Goal: Task Accomplishment & Management: Complete application form

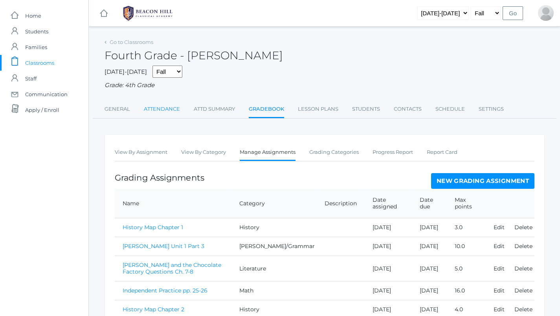
click at [171, 104] on link "Attendance" at bounding box center [162, 109] width 36 height 16
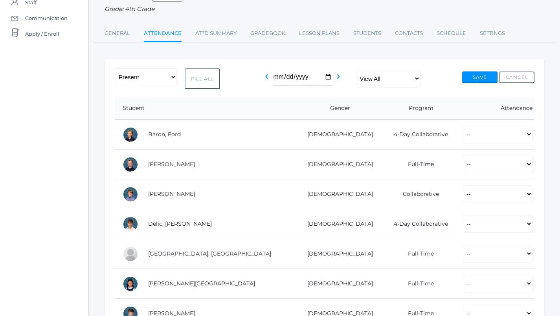
scroll to position [138, 0]
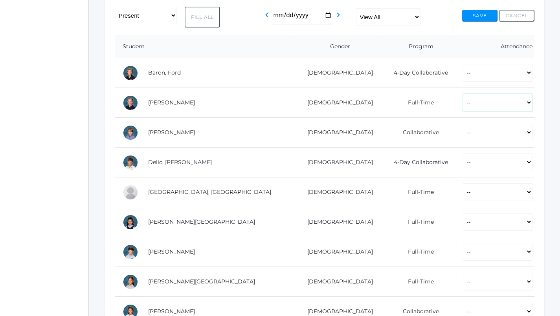
select select "P"
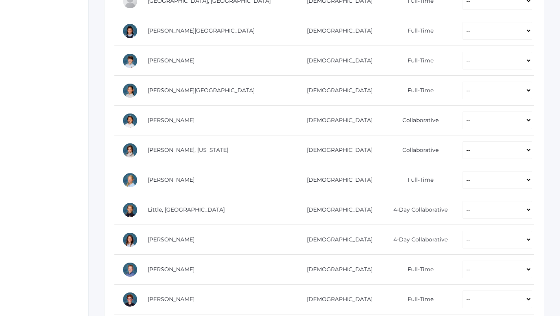
scroll to position [357, 0]
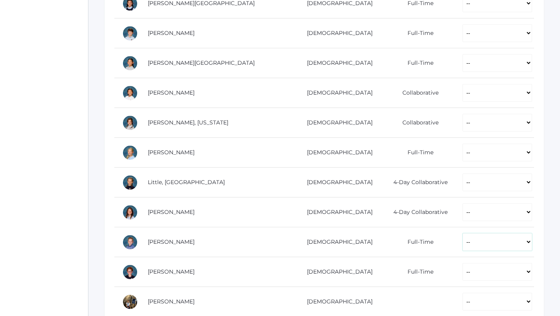
select select "P"
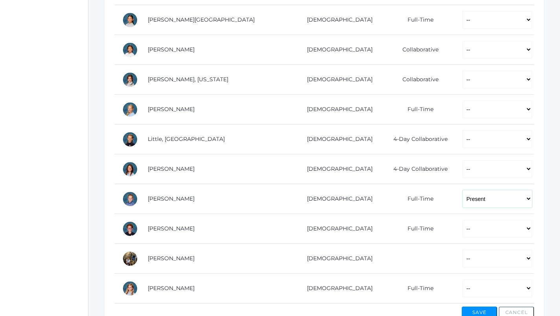
scroll to position [402, 0]
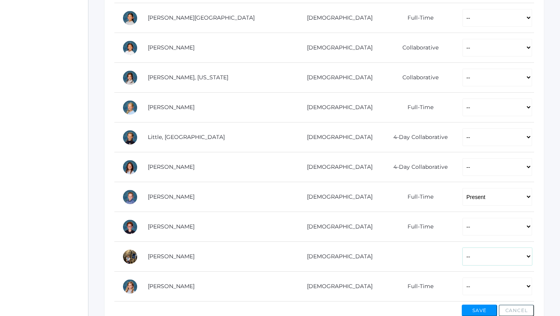
select select "P"
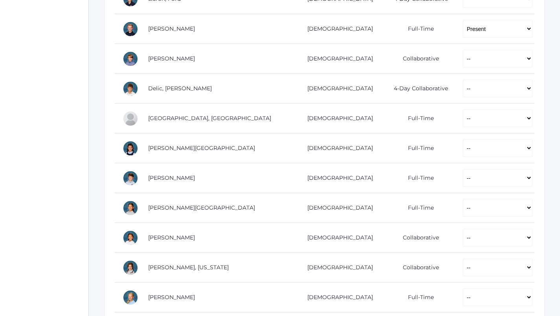
scroll to position [213, 0]
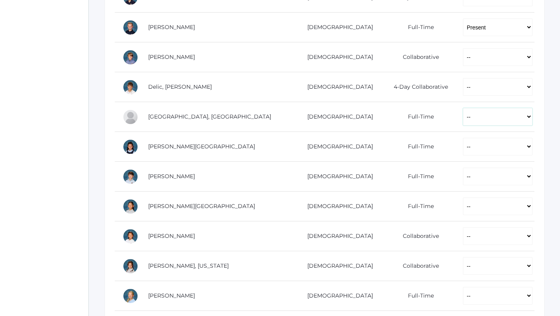
select select "P"
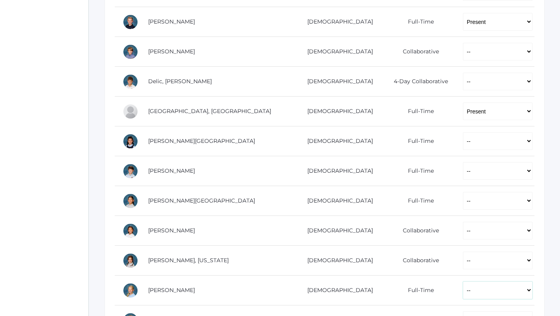
select select "P"
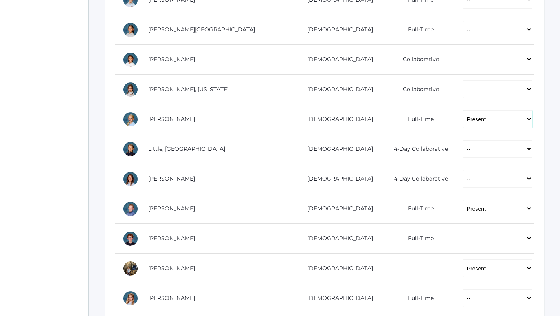
scroll to position [389, 0]
select select "P"
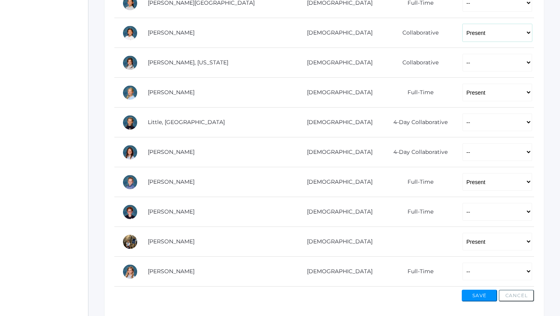
scroll to position [432, 0]
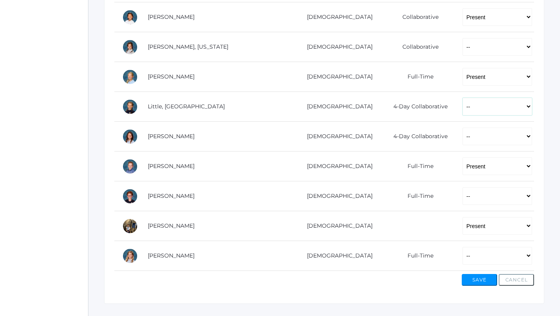
select select "P"
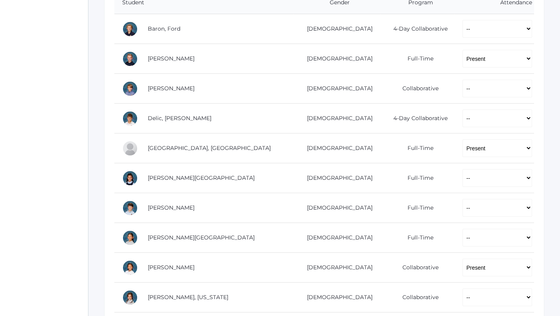
scroll to position [176, 0]
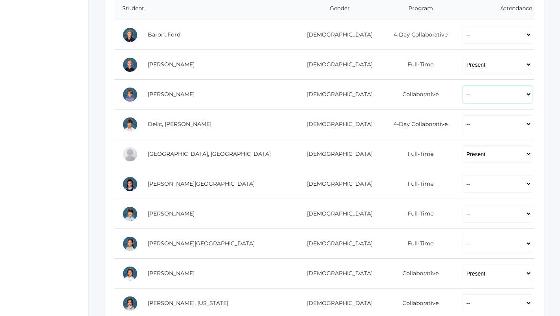
select select "P"
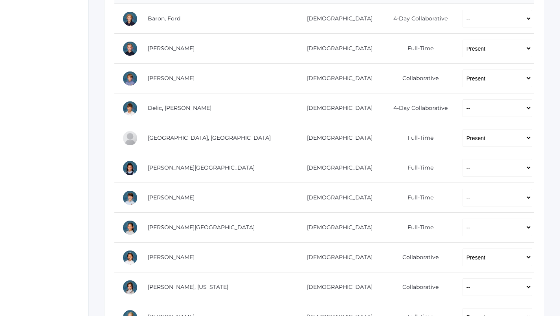
scroll to position [199, 0]
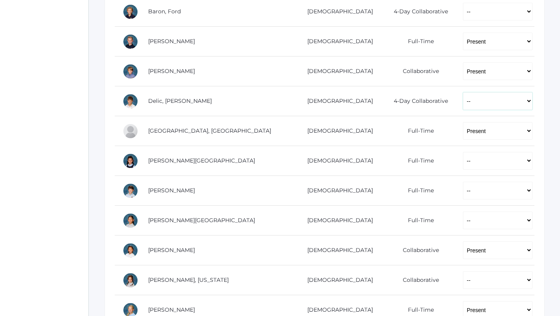
select select "P"
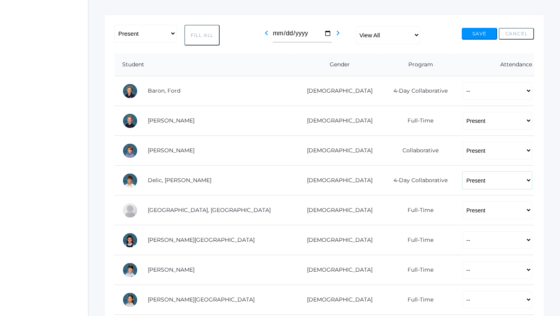
scroll to position [120, 0]
select select "P"
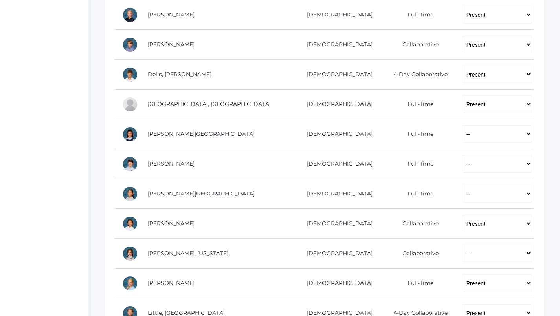
scroll to position [225, 0]
select select "P"
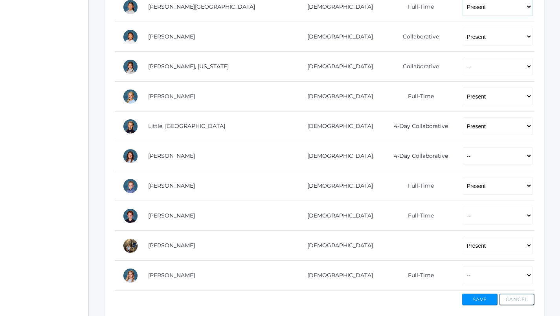
scroll to position [432, 0]
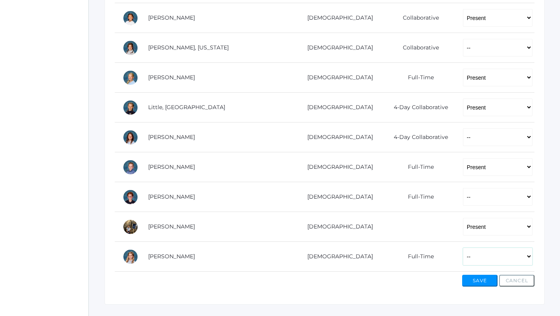
select select "P"
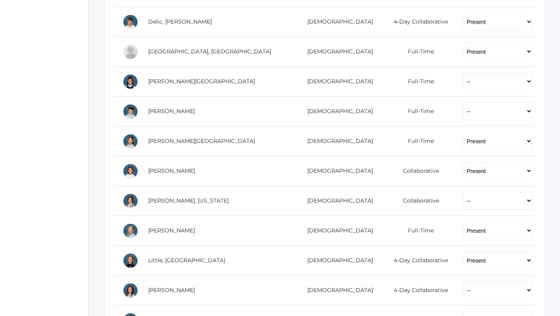
scroll to position [278, 0]
select select "P"
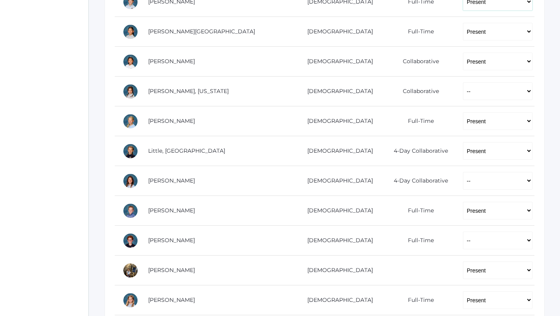
scroll to position [412, 0]
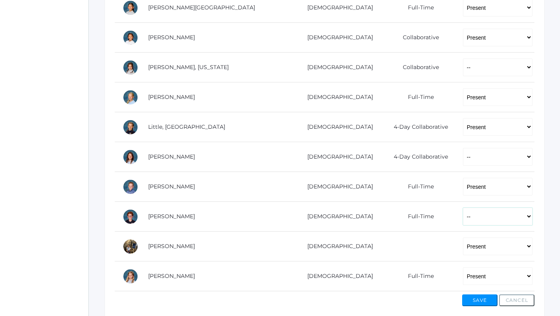
select select "P"
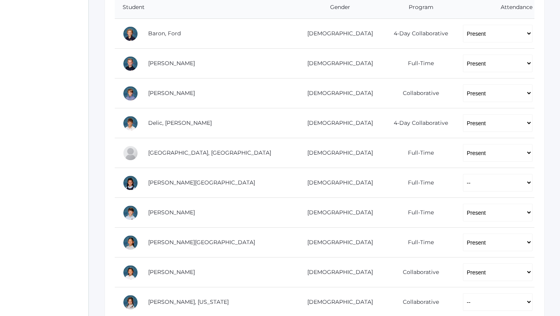
scroll to position [192, 0]
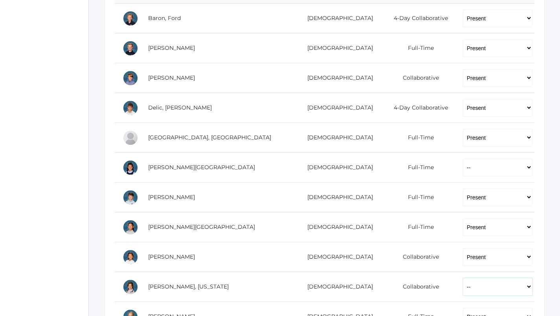
select select "P"
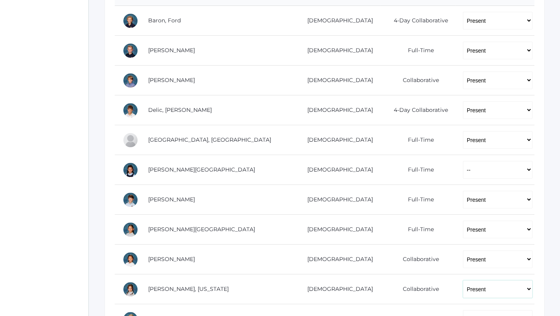
scroll to position [189, 0]
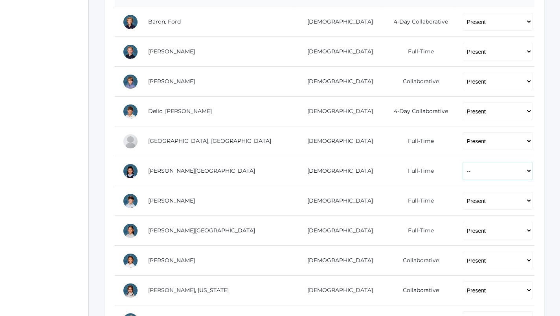
select select "P"
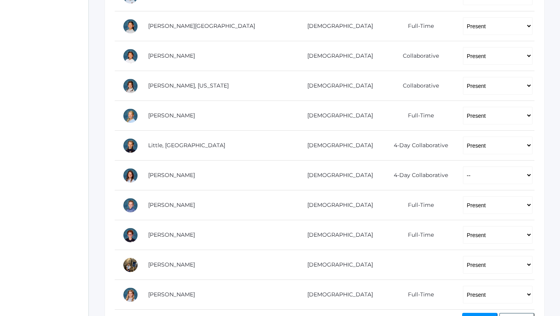
scroll to position [389, 0]
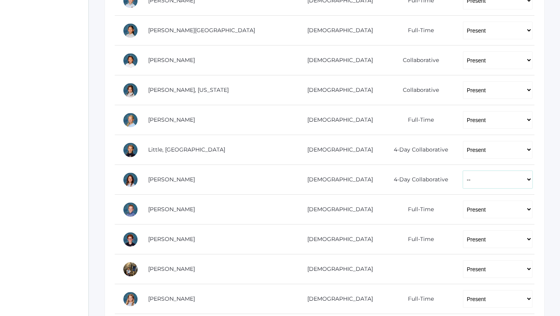
select select "AU"
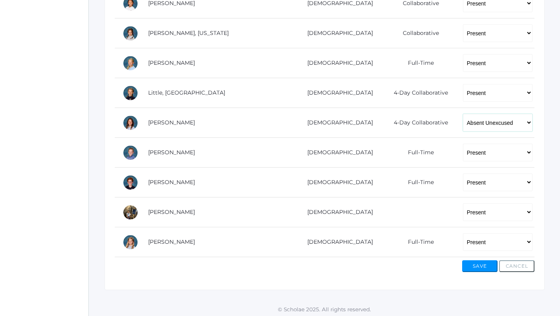
scroll to position [446, 0]
click at [474, 269] on button "Save" at bounding box center [479, 267] width 35 height 12
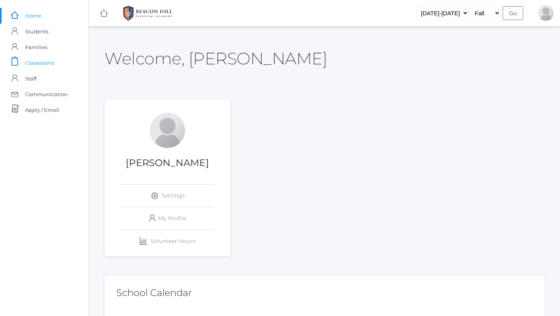
click at [60, 59] on link "icons/clipboard/plain Created with Sketch. Classrooms" at bounding box center [44, 63] width 88 height 16
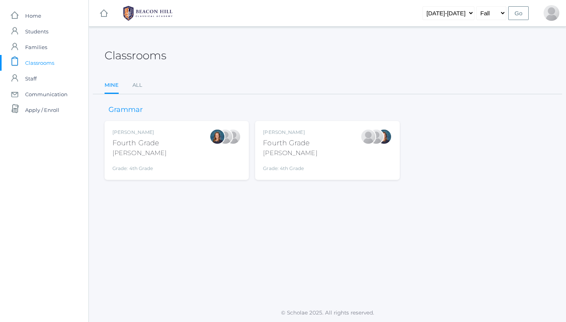
click at [318, 159] on div "Lydia Chaffin Fourth Grade Chaffin Grade: 4th Grade 04LA" at bounding box center [327, 150] width 128 height 43
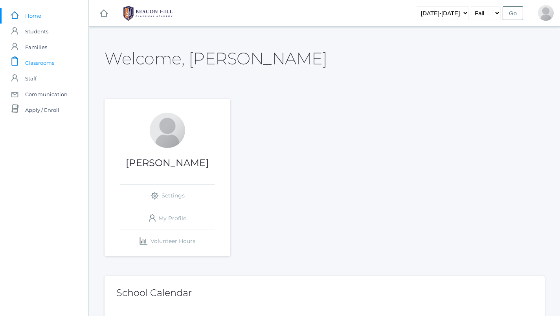
click at [35, 62] on span "Classrooms" at bounding box center [39, 63] width 29 height 16
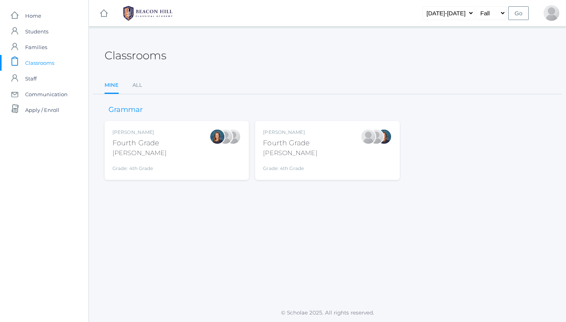
click at [334, 151] on div "Lydia Chaffin Fourth Grade Chaffin Grade: 4th Grade 04LA" at bounding box center [327, 150] width 128 height 43
